Goal: Task Accomplishment & Management: Use online tool/utility

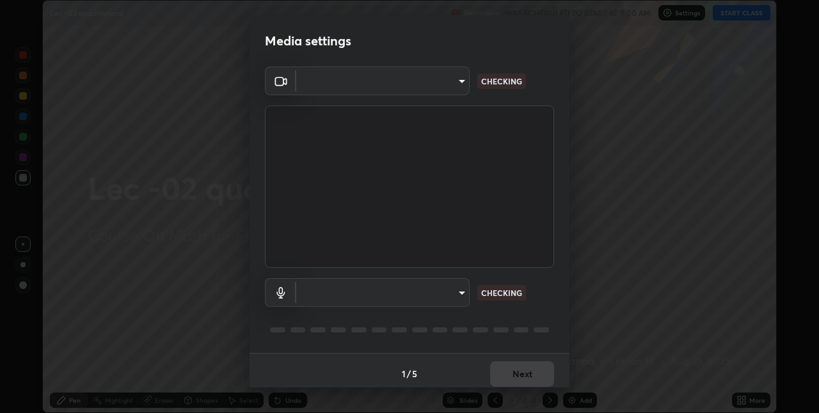
scroll to position [413, 819]
type input "e3e6fd13ef799cde5c9b7fe6f458d6ed022969fe6ce261ce3c0e119950d75ad9"
type input "default"
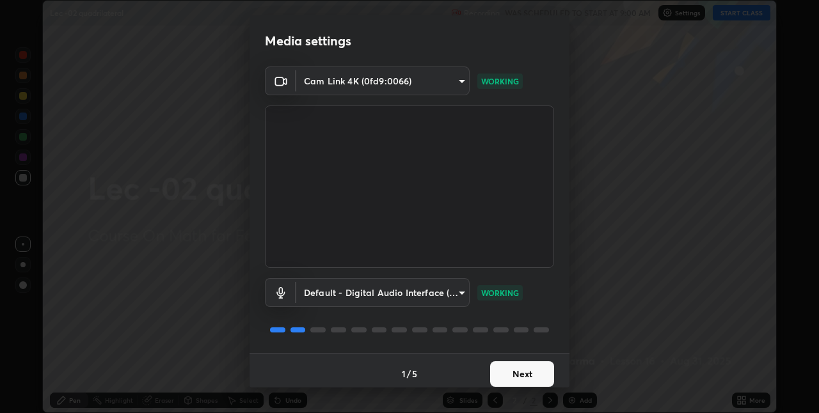
click at [528, 364] on button "Next" at bounding box center [522, 374] width 64 height 26
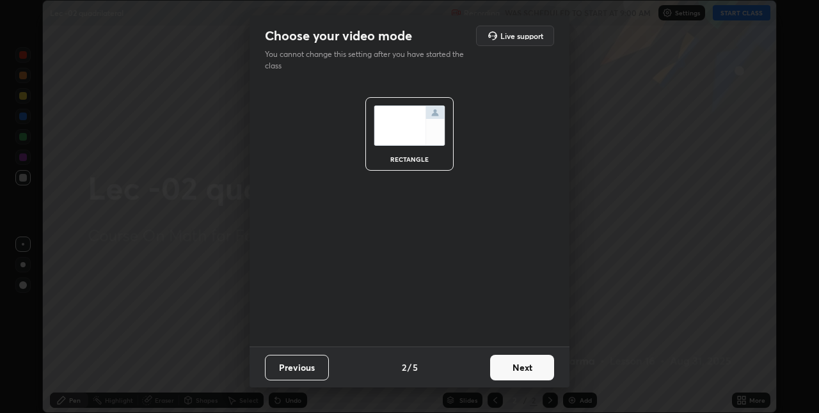
click at [530, 367] on button "Next" at bounding box center [522, 368] width 64 height 26
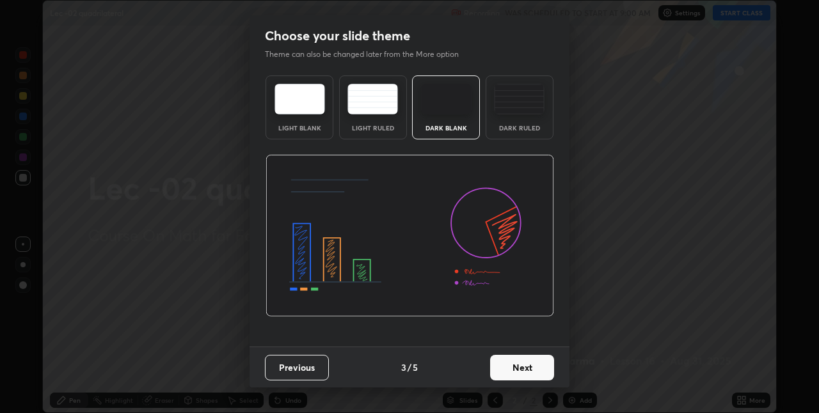
click at [534, 367] on button "Next" at bounding box center [522, 368] width 64 height 26
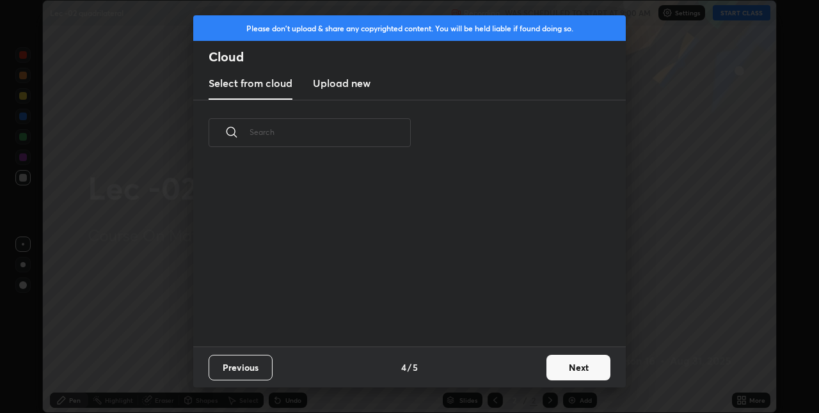
click at [538, 371] on div "Previous 4 / 5 Next" at bounding box center [409, 367] width 432 height 41
click at [558, 370] on button "Next" at bounding box center [578, 368] width 64 height 26
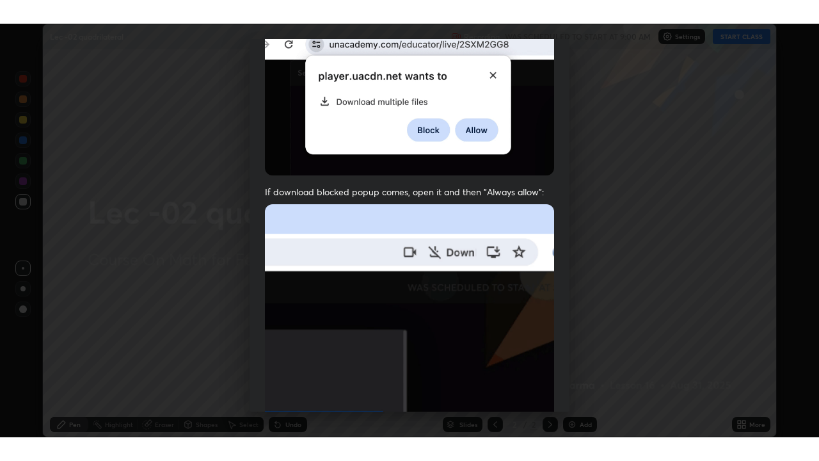
scroll to position [267, 0]
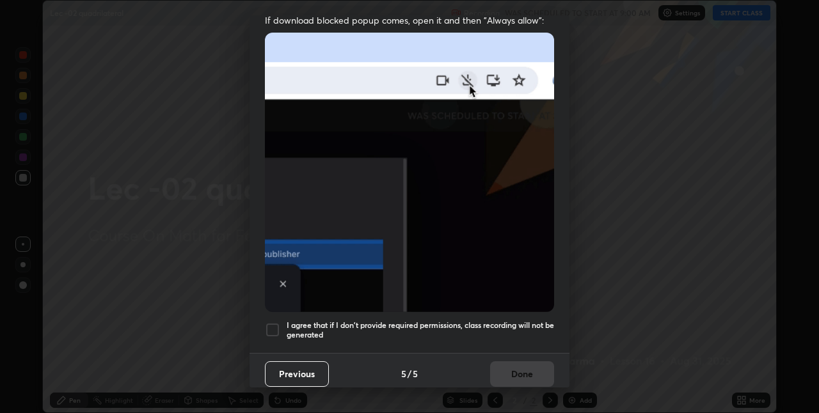
click at [274, 333] on div "Allow "Download multiple files" if prompted: If download blocked popup comes, o…" at bounding box center [409, 84] width 320 height 539
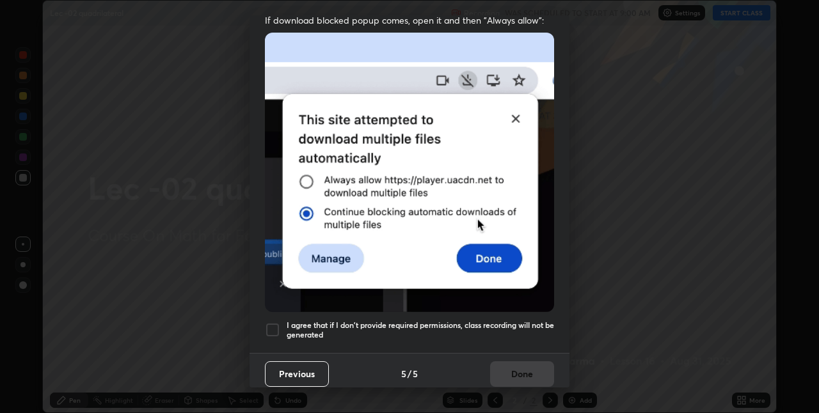
click at [274, 323] on div at bounding box center [272, 329] width 15 height 15
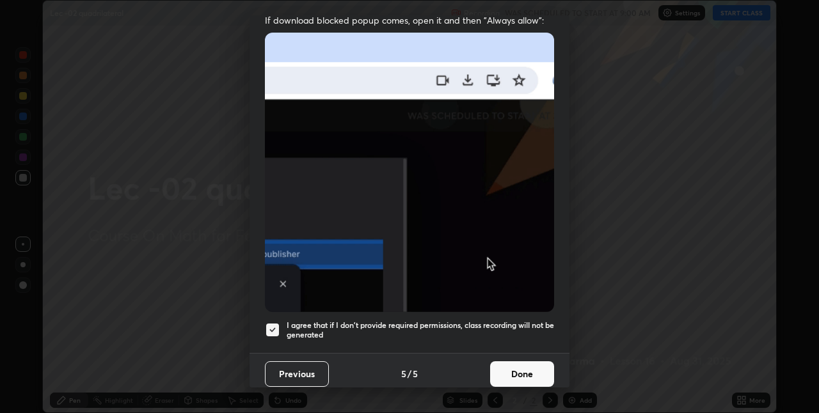
click at [539, 374] on button "Done" at bounding box center [522, 374] width 64 height 26
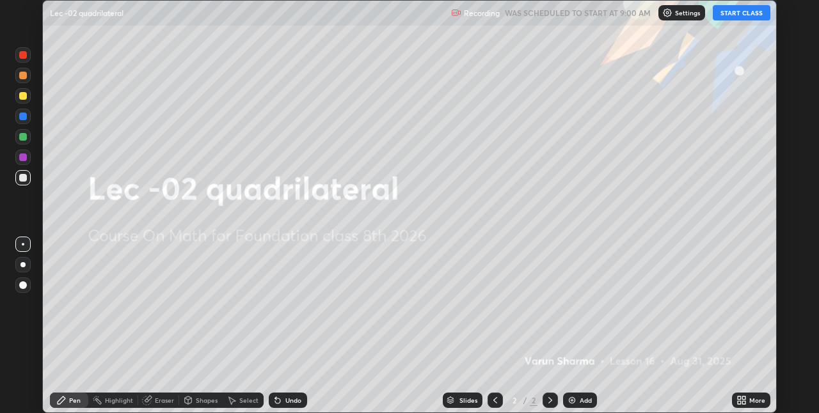
click at [750, 397] on div "More" at bounding box center [757, 400] width 16 height 6
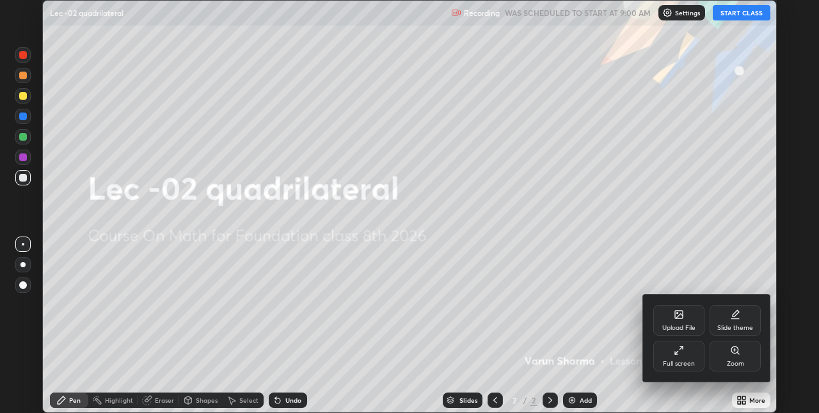
click at [675, 354] on icon at bounding box center [676, 352] width 3 height 3
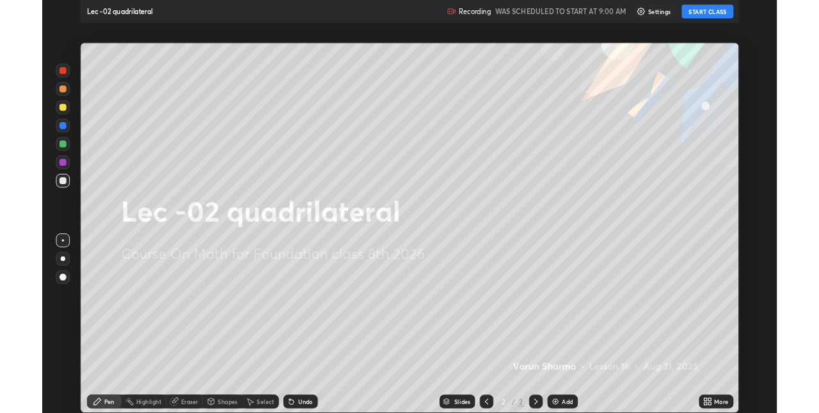
scroll to position [461, 819]
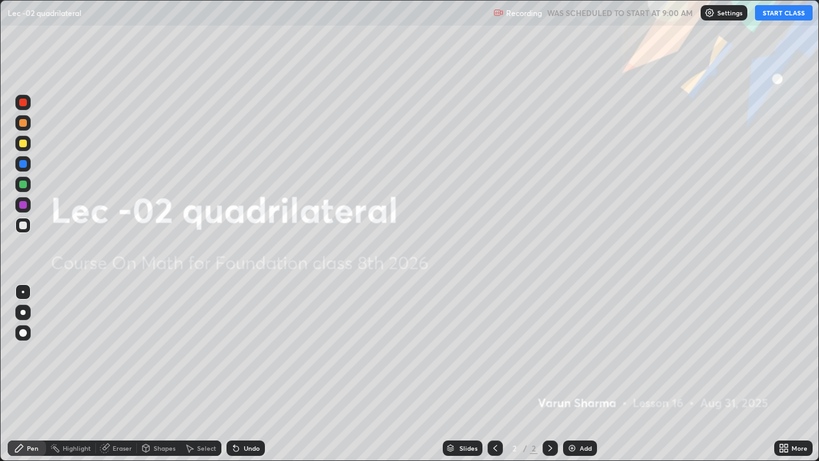
click at [777, 19] on button "START CLASS" at bounding box center [784, 12] width 58 height 15
click at [572, 413] on img at bounding box center [572, 448] width 10 height 10
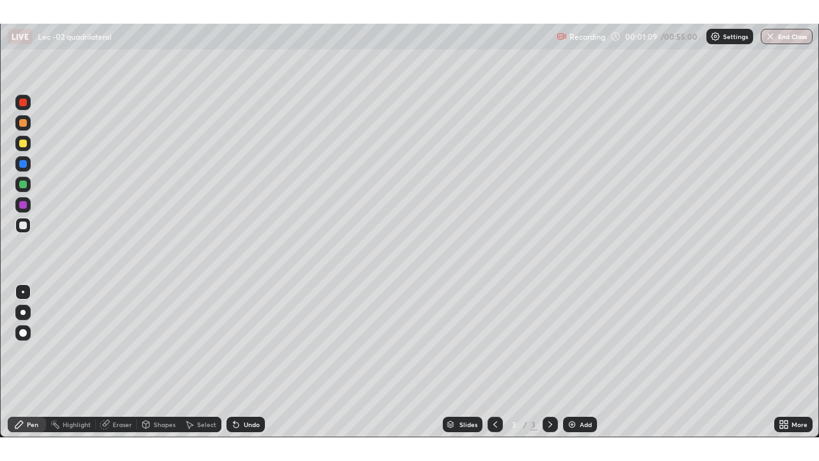
scroll to position [63552, 63146]
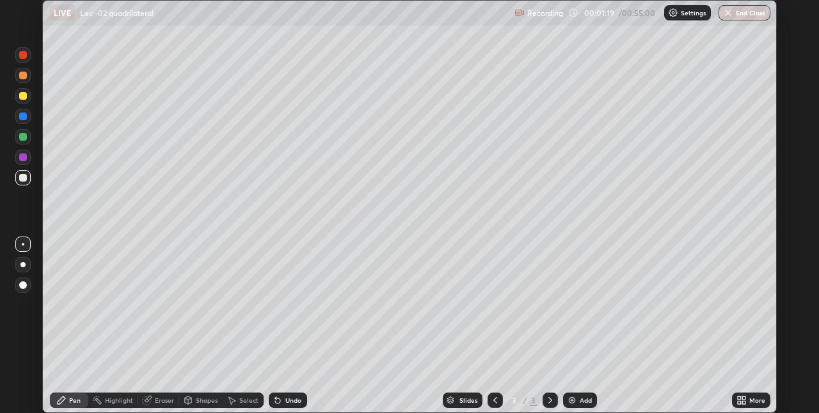
click at [739, 398] on icon at bounding box center [739, 398] width 3 height 3
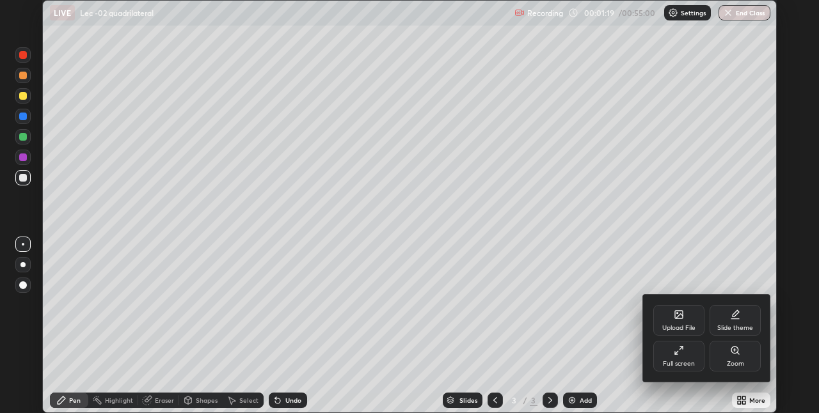
click at [668, 361] on div "Full screen" at bounding box center [679, 364] width 32 height 6
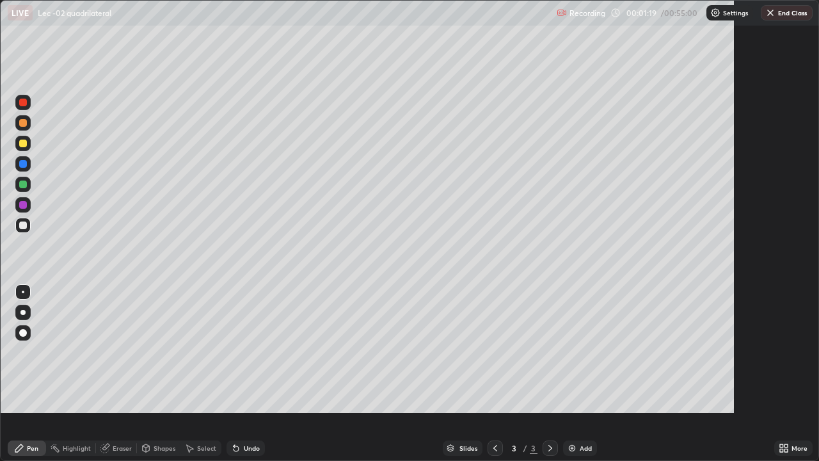
scroll to position [461, 819]
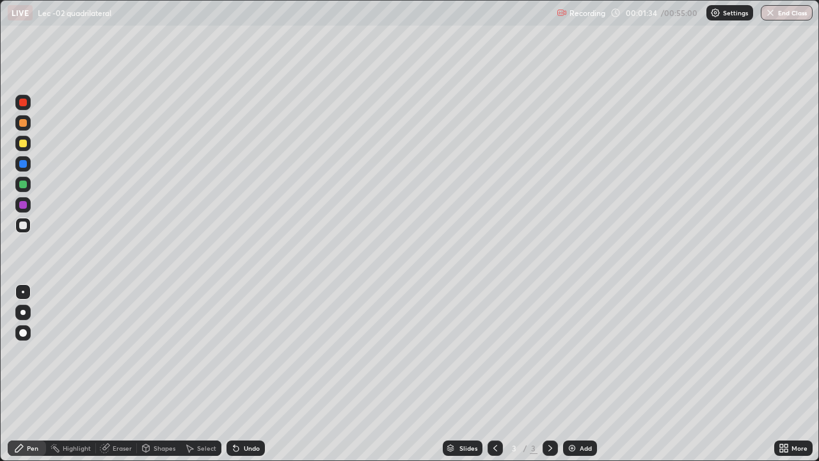
click at [150, 413] on icon at bounding box center [146, 448] width 10 height 10
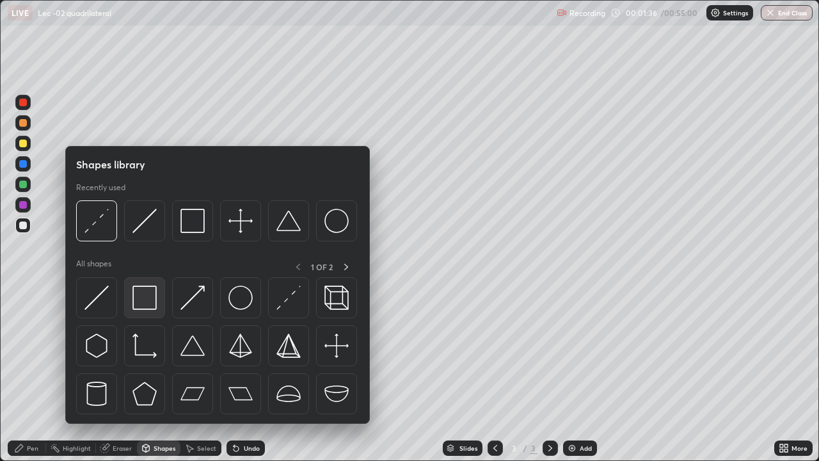
click at [150, 306] on img at bounding box center [144, 297] width 24 height 24
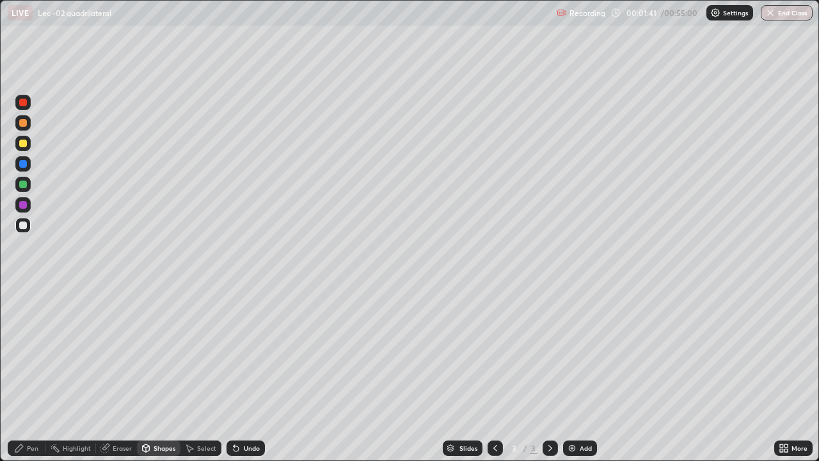
click at [34, 413] on div "Pen" at bounding box center [33, 448] width 12 height 6
click at [161, 413] on div "Shapes" at bounding box center [165, 448] width 22 height 6
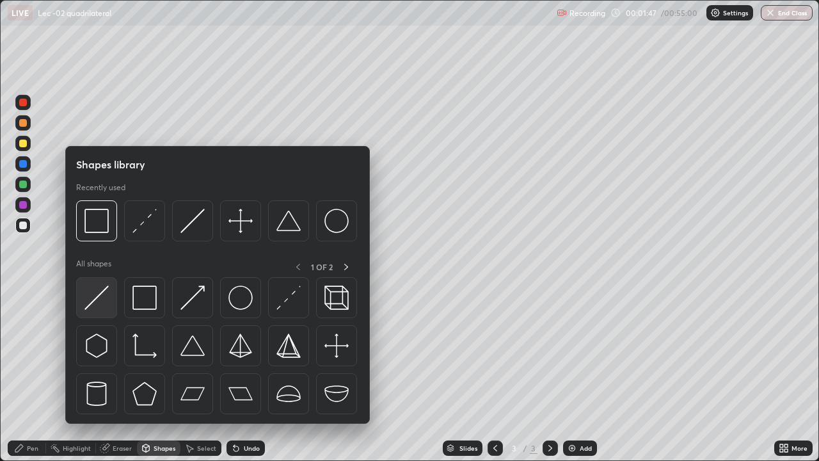
click at [109, 307] on div at bounding box center [96, 297] width 41 height 41
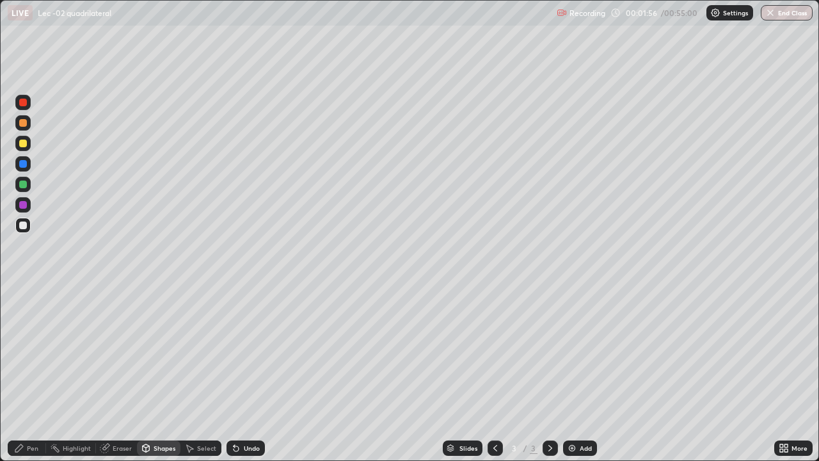
click at [23, 184] on div at bounding box center [23, 184] width 8 height 8
click at [28, 413] on div "Pen" at bounding box center [27, 447] width 38 height 15
click at [260, 413] on div "Undo" at bounding box center [245, 447] width 38 height 15
click at [256, 413] on div "Undo" at bounding box center [252, 448] width 16 height 6
click at [256, 413] on div "Undo" at bounding box center [245, 447] width 38 height 15
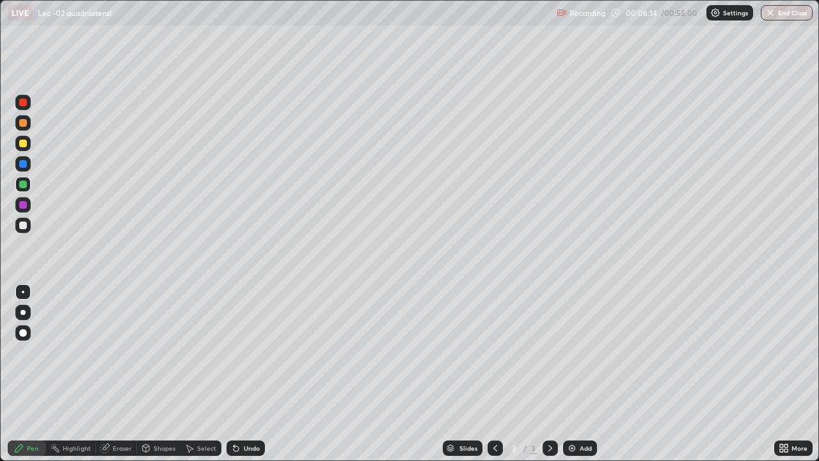
click at [258, 413] on div "Undo" at bounding box center [245, 447] width 38 height 15
click at [577, 413] on div "Add" at bounding box center [580, 447] width 34 height 15
click at [156, 413] on div "Shapes" at bounding box center [165, 448] width 22 height 6
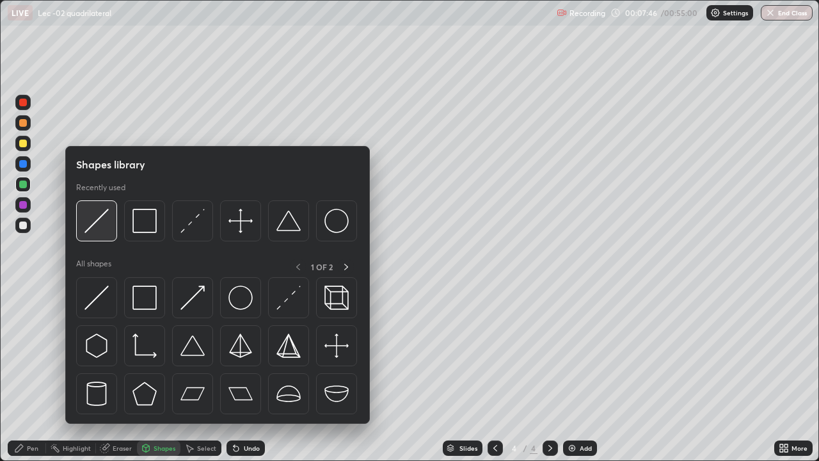
click at [99, 210] on img at bounding box center [96, 221] width 24 height 24
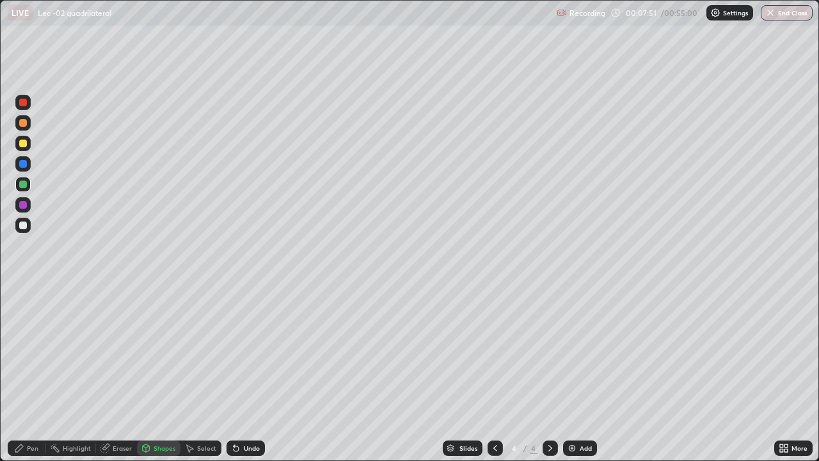
click at [31, 413] on div "Pen" at bounding box center [27, 447] width 38 height 15
click at [29, 228] on div at bounding box center [22, 224] width 15 height 15
click at [20, 141] on div at bounding box center [23, 143] width 8 height 8
click at [161, 413] on div "Shapes" at bounding box center [165, 448] width 22 height 6
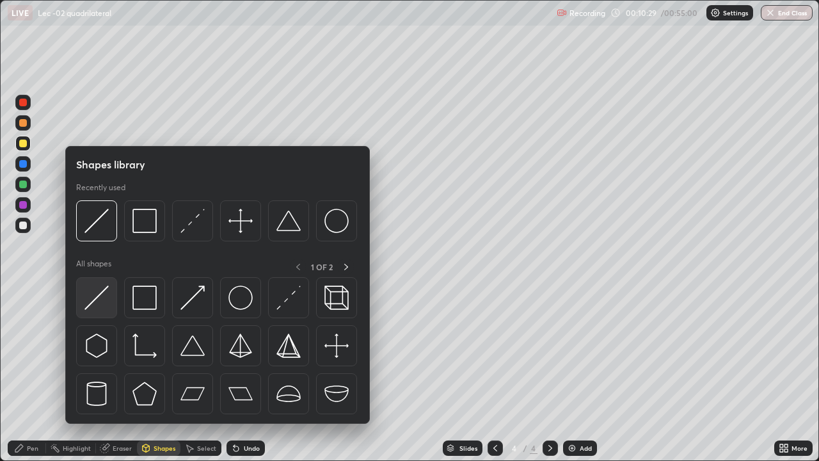
click at [100, 290] on img at bounding box center [96, 297] width 24 height 24
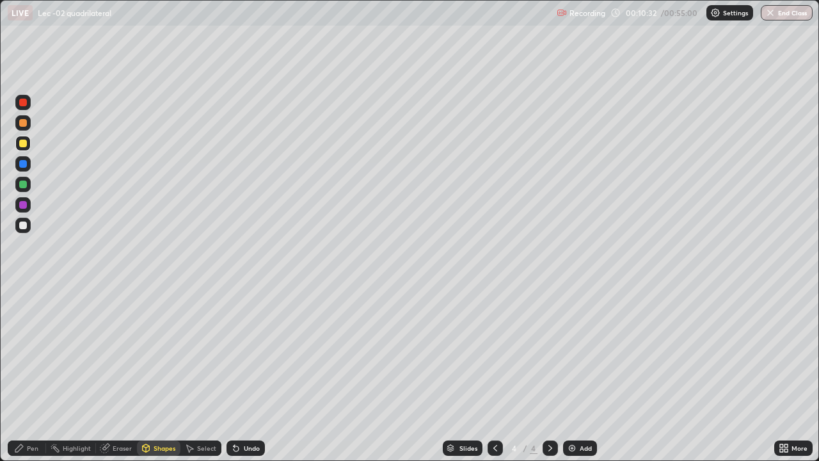
click at [164, 413] on div "Shapes" at bounding box center [165, 448] width 22 height 6
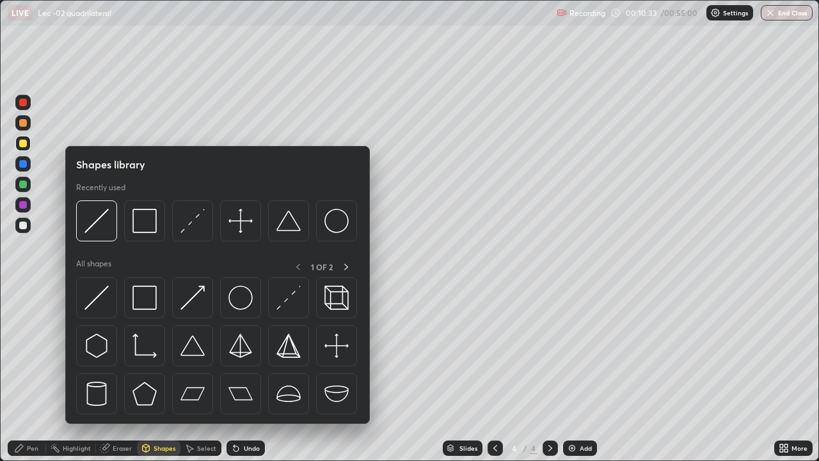
click at [106, 225] on img at bounding box center [96, 221] width 24 height 24
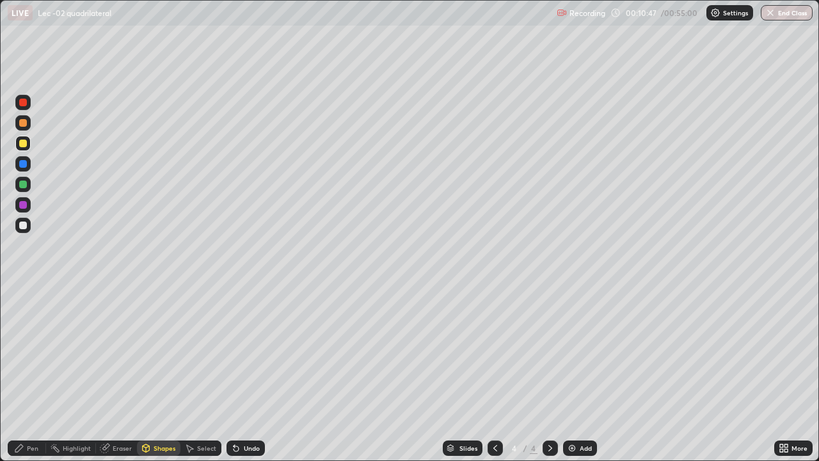
click at [40, 413] on div "Pen" at bounding box center [27, 447] width 38 height 15
click at [590, 413] on div "Add" at bounding box center [586, 448] width 12 height 6
click at [164, 413] on div "Shapes" at bounding box center [165, 448] width 22 height 6
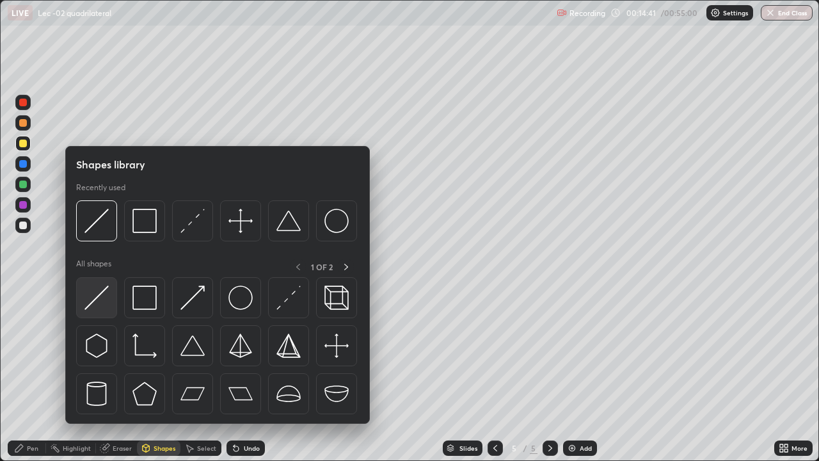
click at [103, 305] on img at bounding box center [96, 297] width 24 height 24
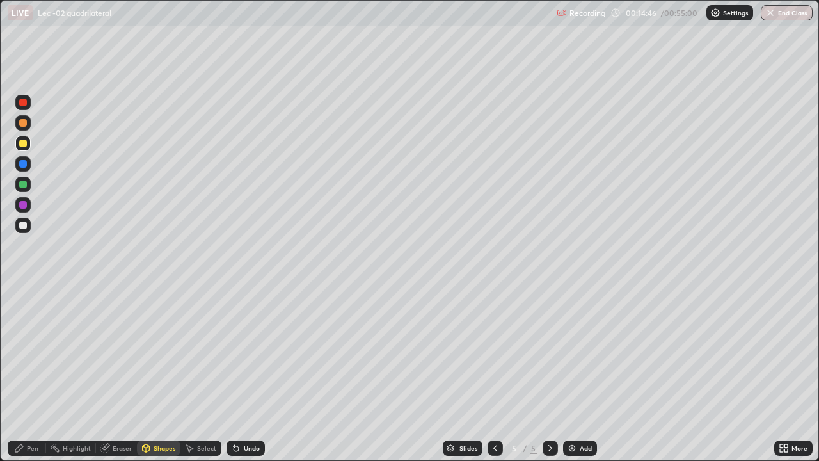
click at [43, 413] on div "Pen" at bounding box center [27, 447] width 38 height 15
click at [150, 413] on icon at bounding box center [146, 448] width 10 height 10
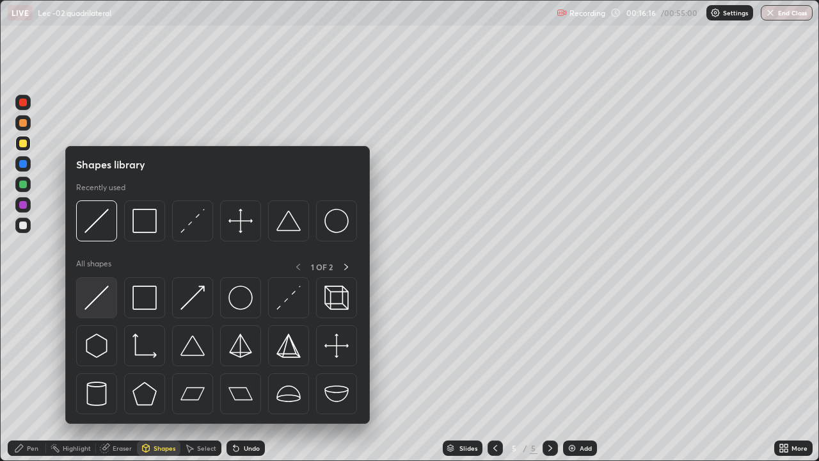
click at [98, 304] on img at bounding box center [96, 297] width 24 height 24
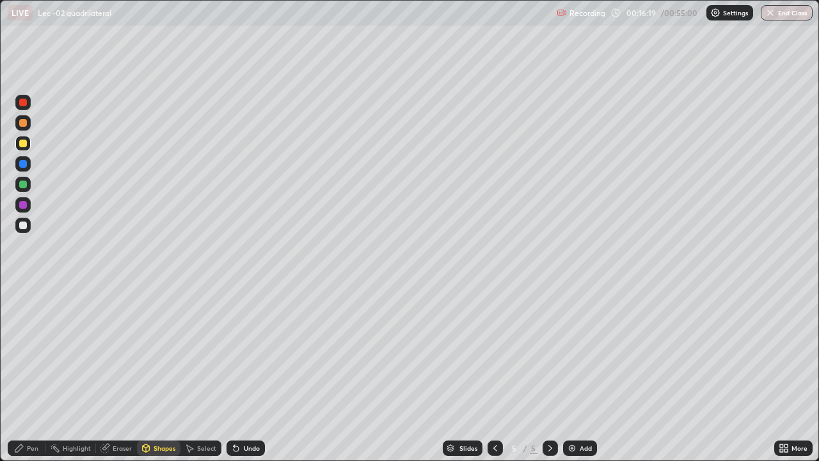
click at [35, 413] on div "Pen" at bounding box center [33, 448] width 12 height 6
click at [152, 413] on div "Shapes" at bounding box center [158, 447] width 43 height 15
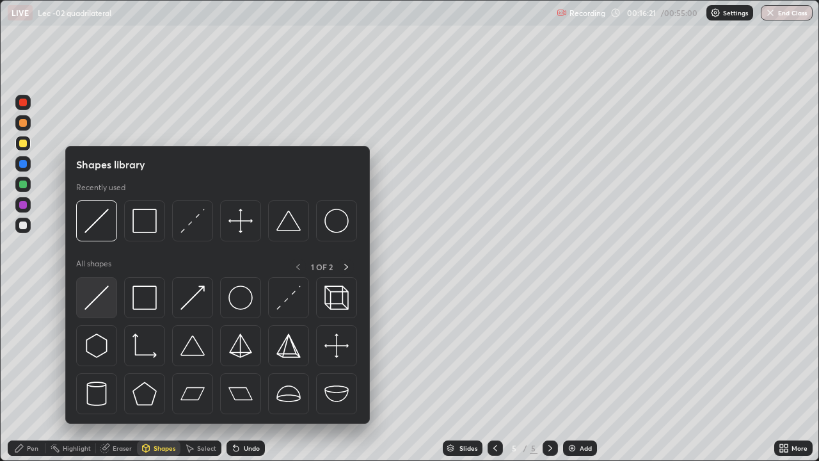
click at [99, 304] on img at bounding box center [96, 297] width 24 height 24
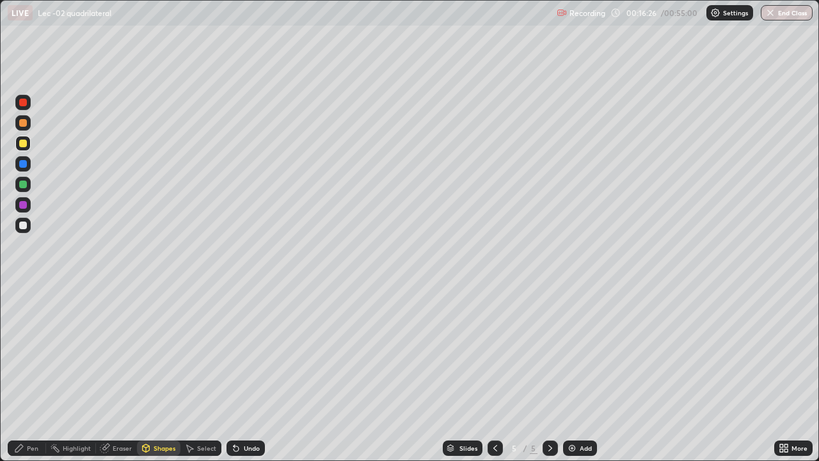
click at [38, 413] on div "Pen" at bounding box center [33, 448] width 12 height 6
click at [126, 413] on div "Eraser" at bounding box center [122, 448] width 19 height 6
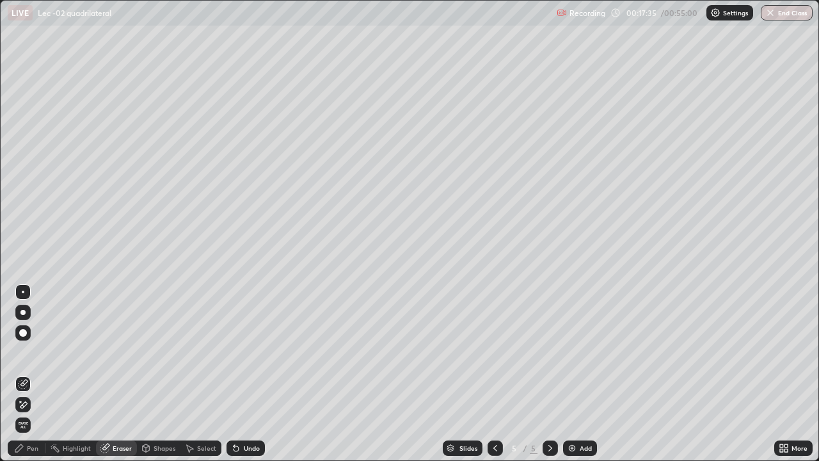
click at [43, 413] on div "Pen" at bounding box center [27, 447] width 38 height 15
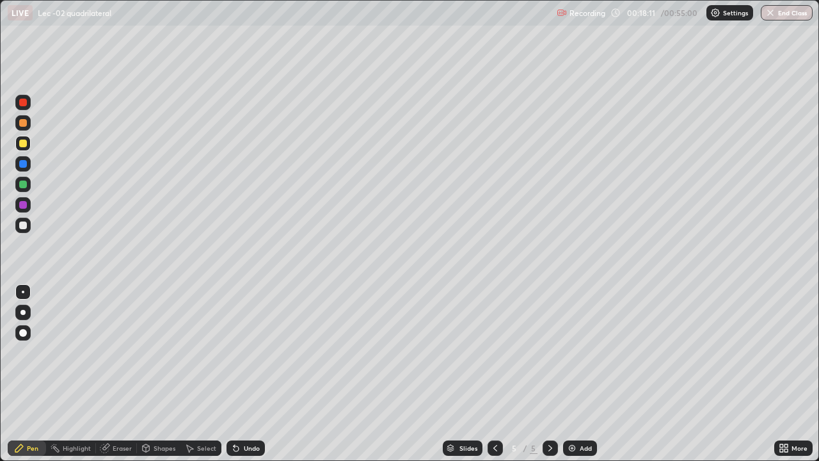
click at [125, 413] on div "Eraser" at bounding box center [116, 447] width 41 height 15
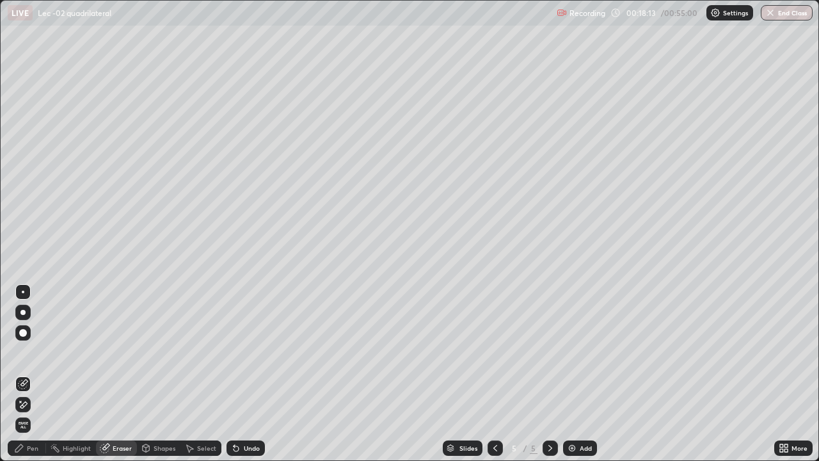
click at [38, 413] on div "Pen" at bounding box center [27, 447] width 38 height 15
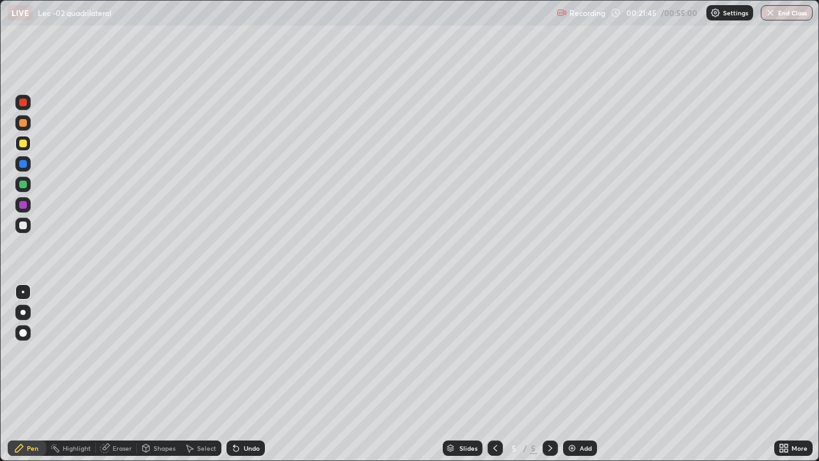
click at [125, 413] on div "Eraser" at bounding box center [122, 448] width 19 height 6
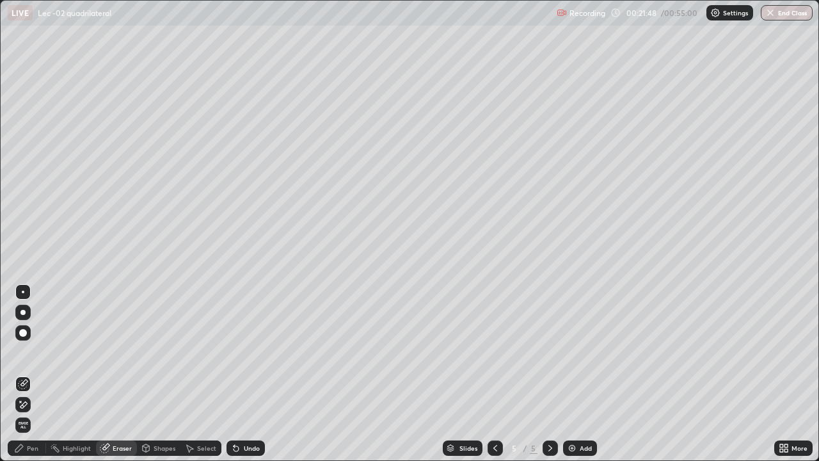
click at [580, 413] on div "Add" at bounding box center [586, 448] width 12 height 6
click at [166, 413] on div "Shapes" at bounding box center [165, 448] width 22 height 6
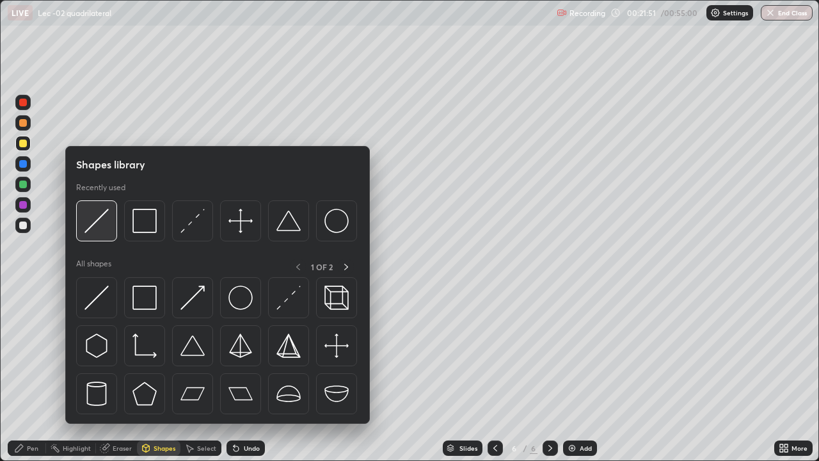
click at [109, 230] on div at bounding box center [96, 220] width 41 height 41
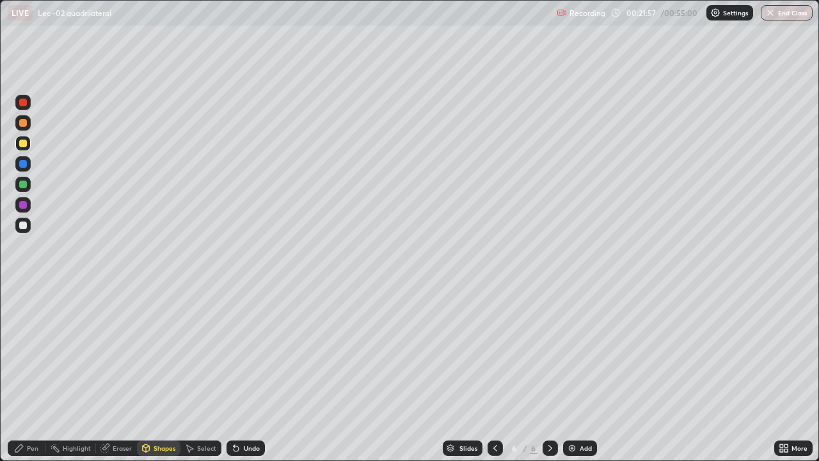
click at [152, 413] on div "Shapes" at bounding box center [158, 447] width 43 height 15
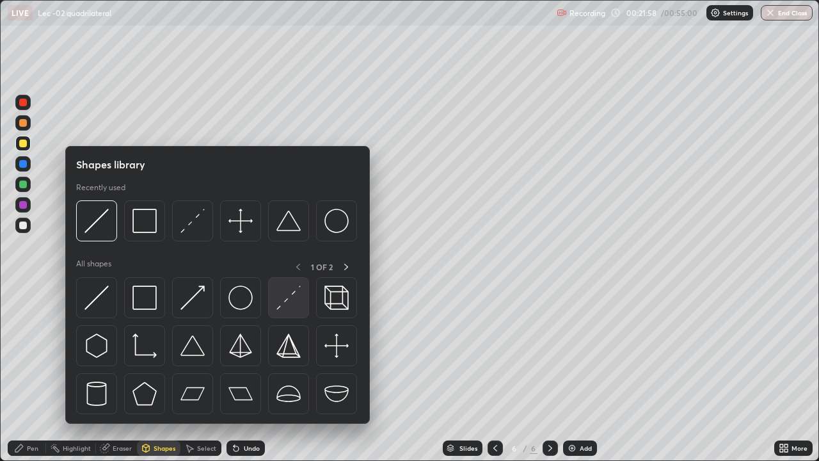
click at [283, 308] on img at bounding box center [288, 297] width 24 height 24
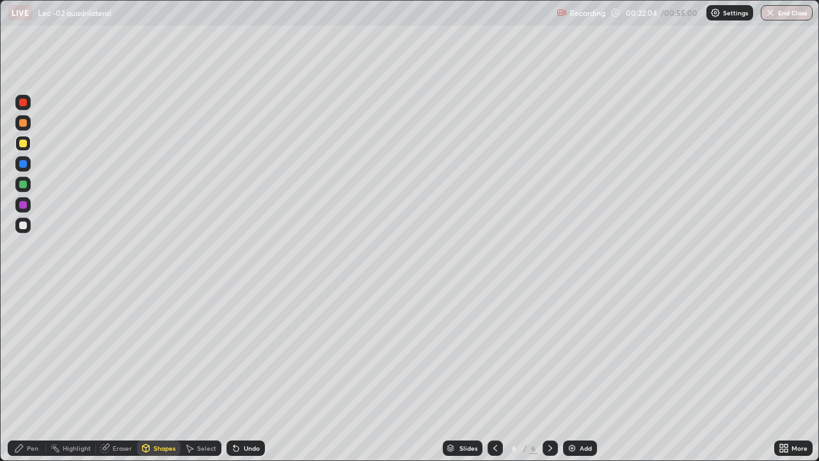
click at [38, 413] on div "Pen" at bounding box center [27, 447] width 38 height 15
click at [233, 413] on icon at bounding box center [233, 445] width 1 height 1
click at [234, 413] on icon at bounding box center [235, 448] width 5 height 5
click at [231, 413] on icon at bounding box center [236, 448] width 10 height 10
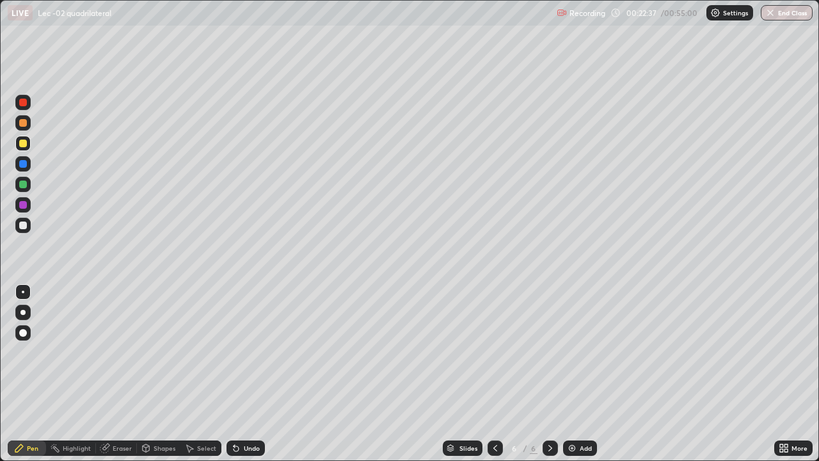
click at [233, 413] on icon at bounding box center [235, 448] width 5 height 5
click at [154, 413] on div "Shapes" at bounding box center [165, 448] width 22 height 6
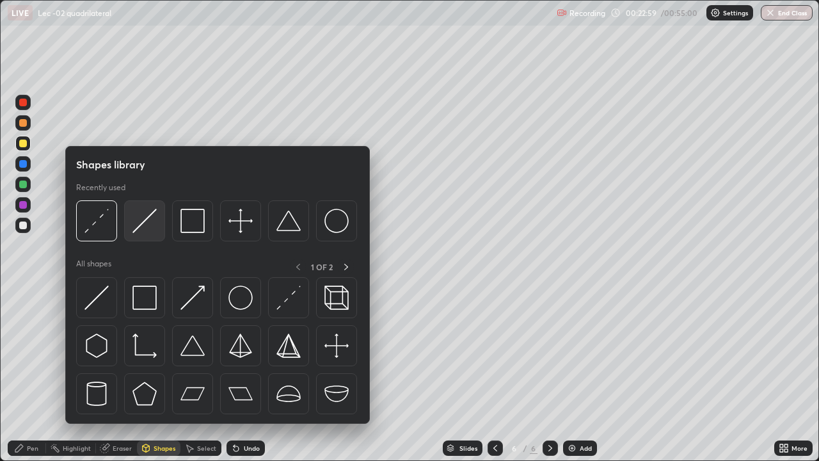
click at [143, 233] on img at bounding box center [144, 221] width 24 height 24
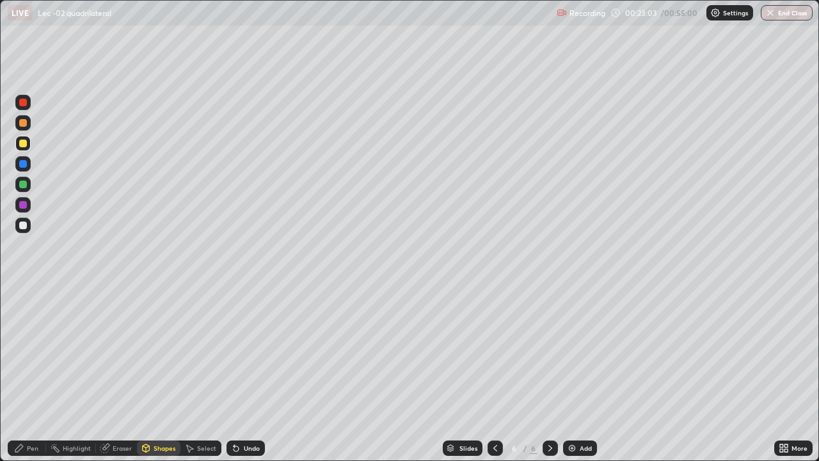
click at [31, 413] on div "Pen" at bounding box center [33, 448] width 12 height 6
click at [491, 413] on div at bounding box center [494, 448] width 15 height 26
click at [549, 413] on icon at bounding box center [550, 448] width 10 height 10
click at [588, 413] on div "Add" at bounding box center [586, 448] width 12 height 6
click at [28, 226] on div at bounding box center [22, 224] width 15 height 15
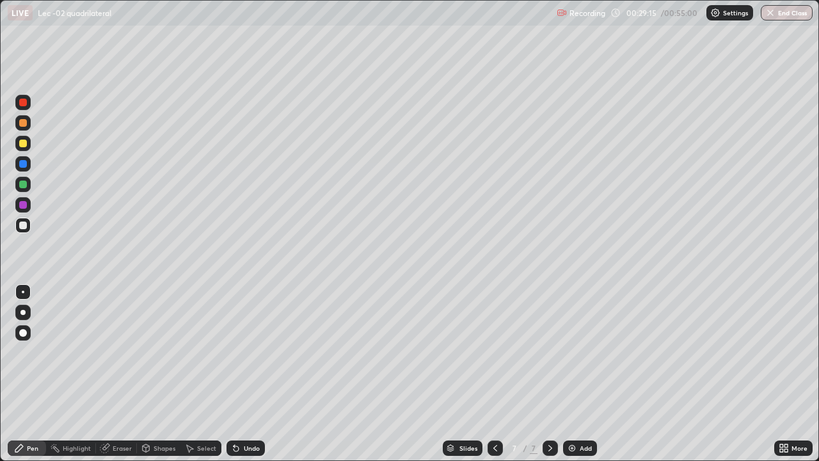
click at [155, 413] on div "Shapes" at bounding box center [158, 447] width 43 height 15
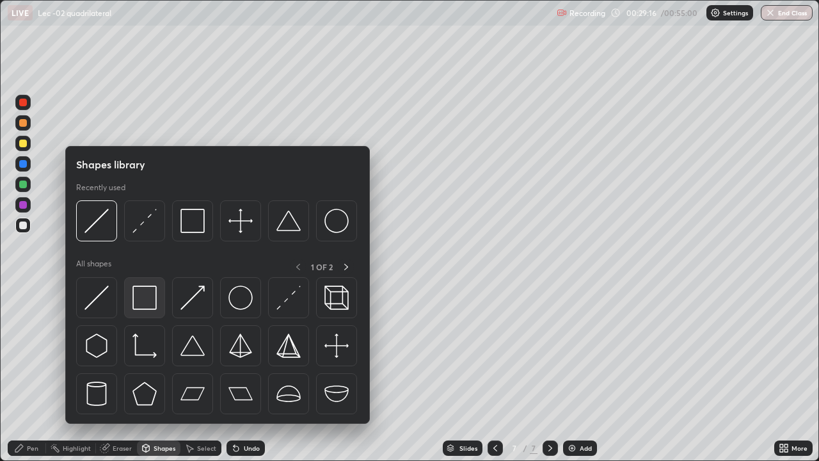
click at [144, 298] on img at bounding box center [144, 297] width 24 height 24
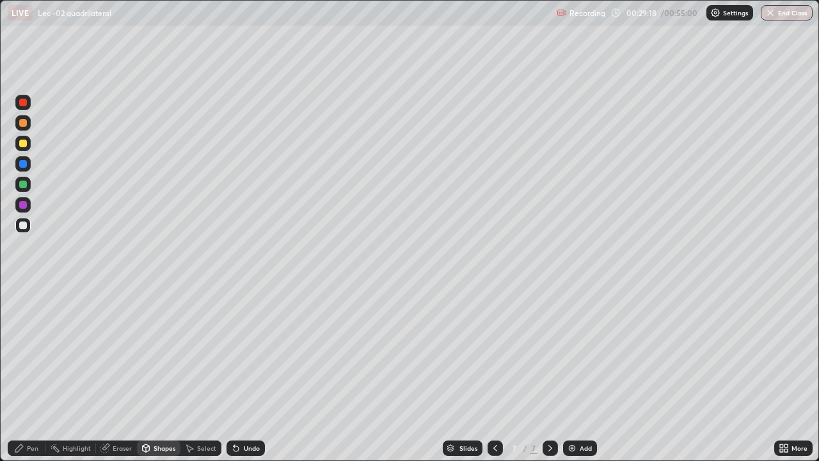
click at [41, 413] on div "Pen" at bounding box center [27, 447] width 38 height 15
click at [26, 182] on div at bounding box center [23, 184] width 8 height 8
click at [587, 413] on div "Add" at bounding box center [580, 447] width 34 height 15
click at [160, 413] on div "Shapes" at bounding box center [165, 448] width 22 height 6
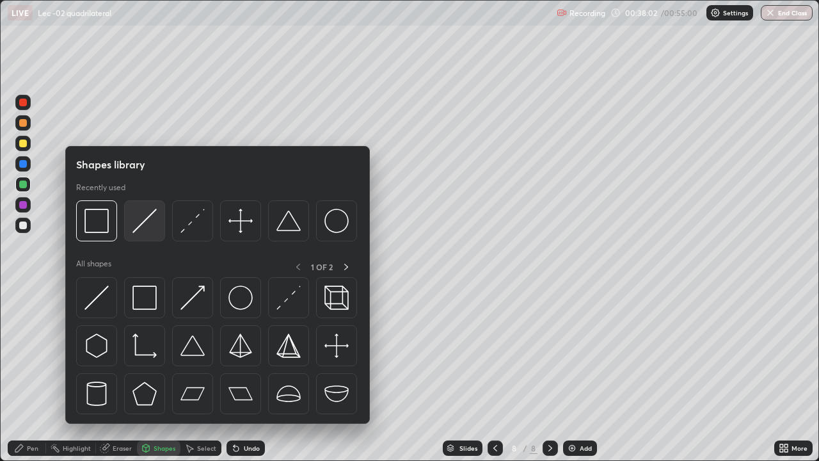
click at [148, 235] on div at bounding box center [144, 220] width 41 height 41
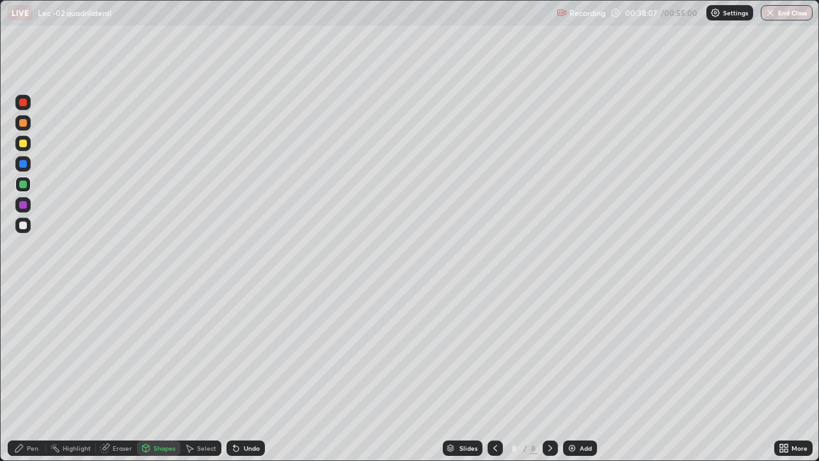
click at [171, 413] on div "Shapes" at bounding box center [158, 447] width 43 height 15
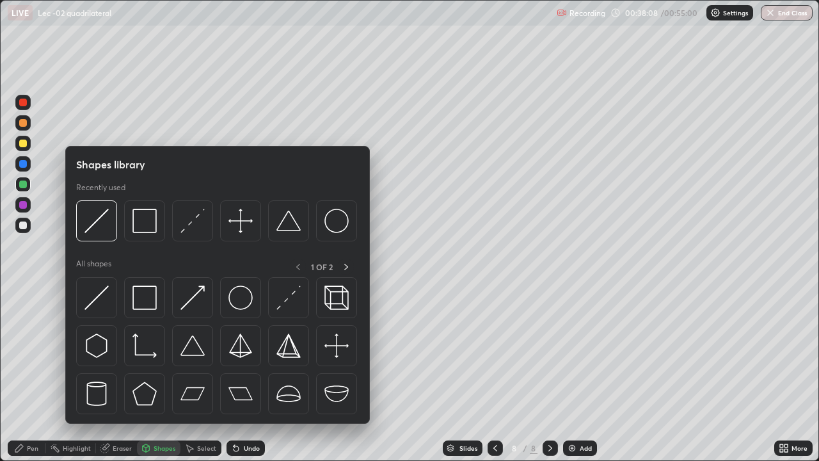
click at [182, 233] on img at bounding box center [192, 221] width 24 height 24
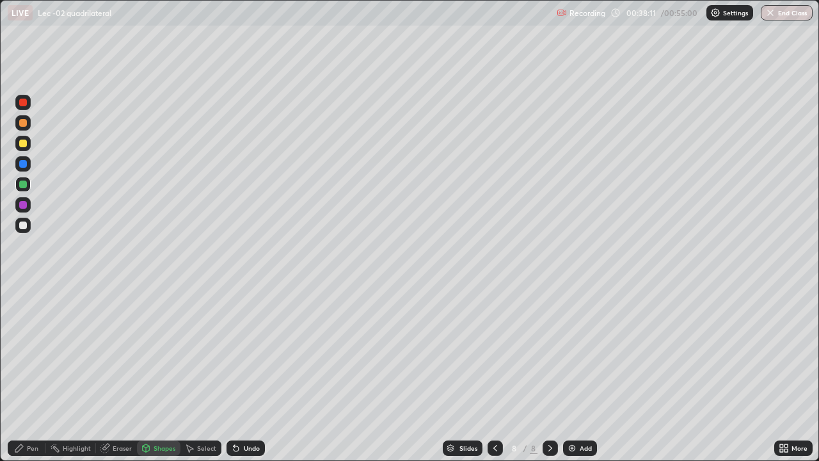
click at [28, 147] on div at bounding box center [22, 143] width 15 height 15
click at [233, 413] on icon at bounding box center [235, 448] width 5 height 5
click at [24, 413] on div "Pen" at bounding box center [27, 447] width 38 height 15
click at [152, 413] on div "Shapes" at bounding box center [158, 447] width 43 height 15
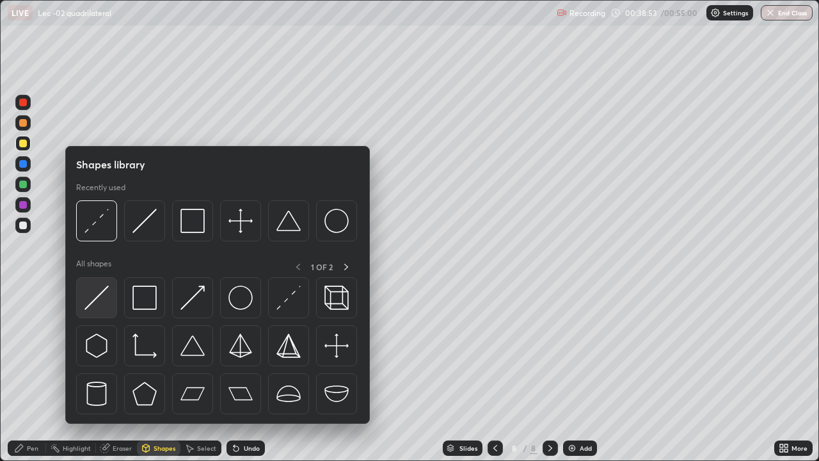
click at [102, 309] on img at bounding box center [96, 297] width 24 height 24
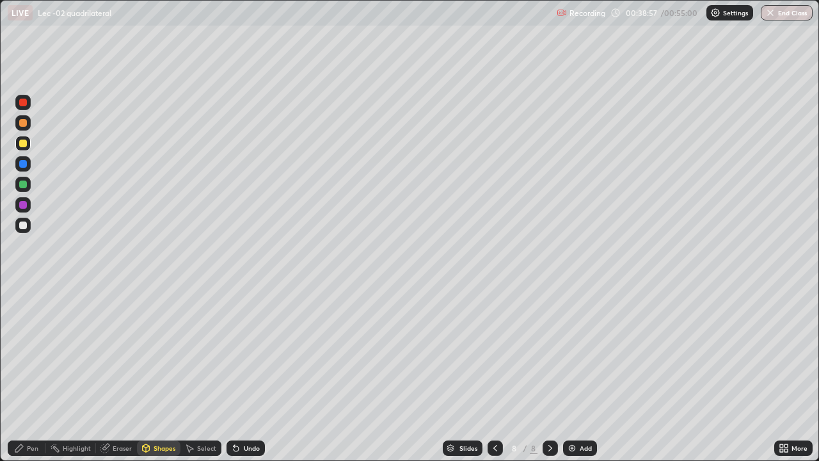
click at [31, 413] on div "Pen" at bounding box center [27, 447] width 38 height 15
click at [494, 413] on icon at bounding box center [495, 448] width 10 height 10
click at [499, 413] on div at bounding box center [494, 447] width 15 height 15
click at [549, 413] on icon at bounding box center [550, 448] width 10 height 10
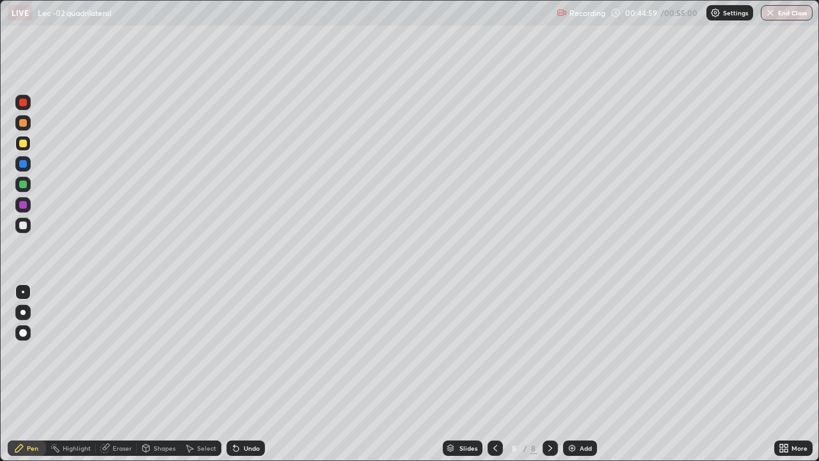
click at [256, 413] on div "Undo" at bounding box center [252, 448] width 16 height 6
click at [257, 413] on div "Undo" at bounding box center [245, 447] width 38 height 15
click at [258, 413] on div "Undo" at bounding box center [252, 448] width 16 height 6
click at [257, 413] on div "Undo" at bounding box center [252, 448] width 16 height 6
click at [257, 413] on div "Undo" at bounding box center [245, 447] width 38 height 15
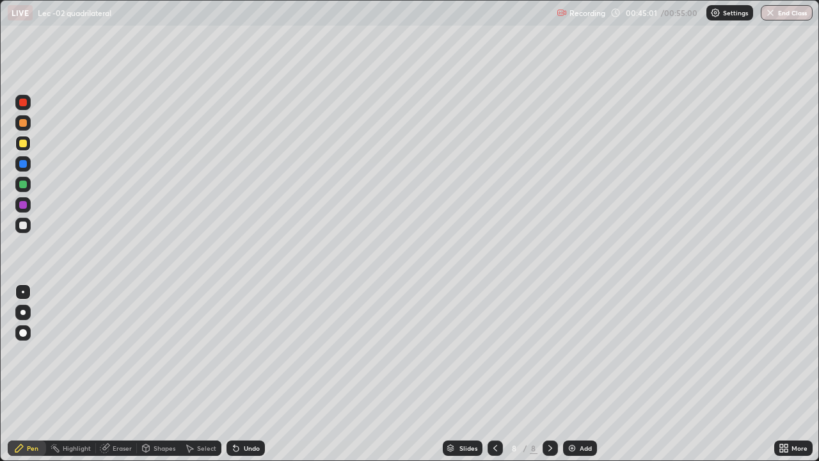
click at [257, 413] on div "Undo" at bounding box center [245, 447] width 38 height 15
click at [255, 413] on div "Undo" at bounding box center [245, 447] width 38 height 15
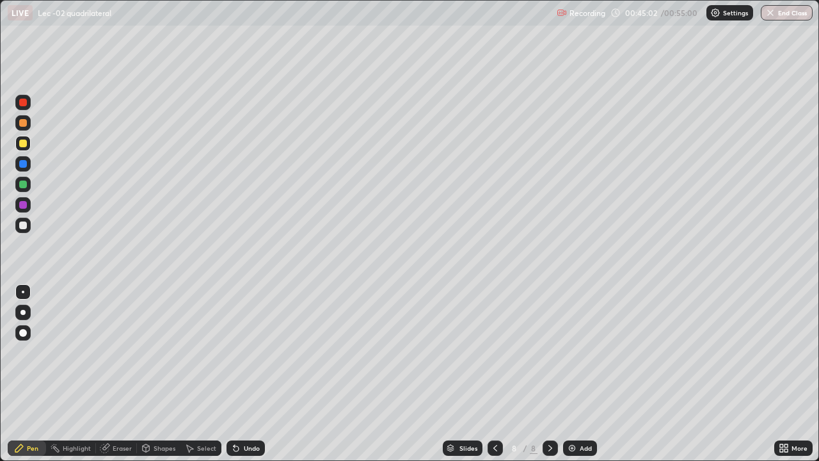
click at [255, 413] on div "Undo" at bounding box center [245, 447] width 38 height 15
click at [256, 413] on div "Undo" at bounding box center [245, 447] width 38 height 15
click at [254, 413] on div "Undo" at bounding box center [245, 447] width 38 height 15
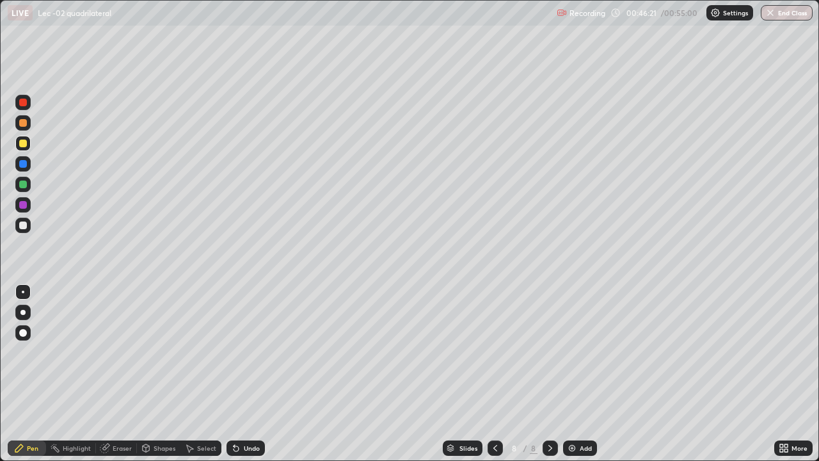
click at [125, 413] on div "Eraser" at bounding box center [116, 447] width 41 height 15
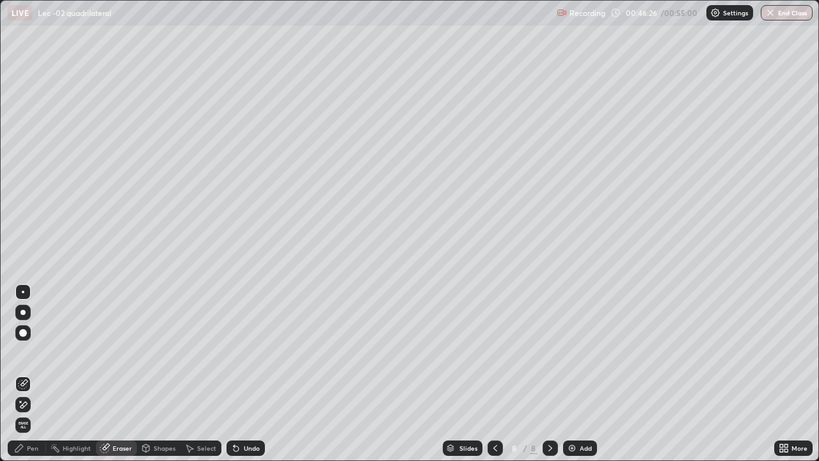
click at [36, 413] on div "Pen" at bounding box center [27, 447] width 38 height 15
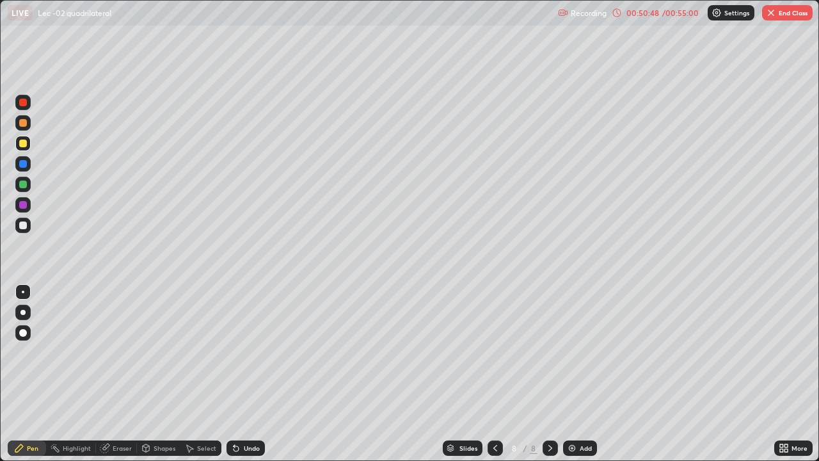
click at [778, 13] on button "End Class" at bounding box center [787, 12] width 51 height 15
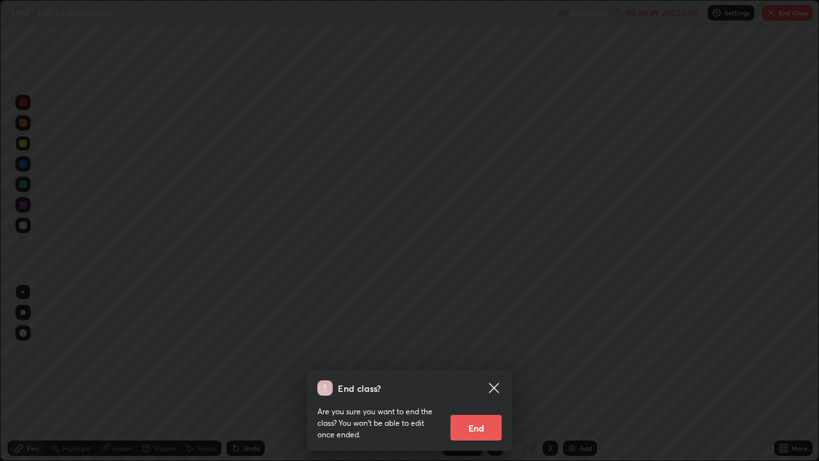
click at [467, 413] on button "End" at bounding box center [475, 427] width 51 height 26
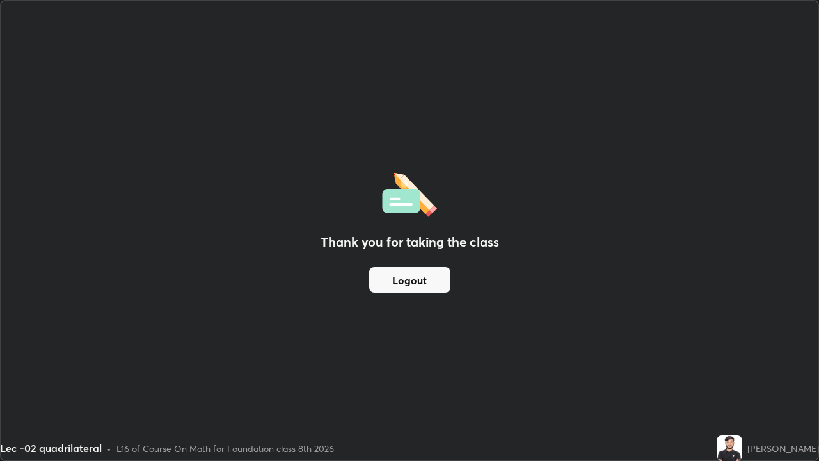
click at [415, 280] on button "Logout" at bounding box center [409, 280] width 81 height 26
click at [410, 279] on button "Logout" at bounding box center [409, 280] width 81 height 26
